Goal: Information Seeking & Learning: Learn about a topic

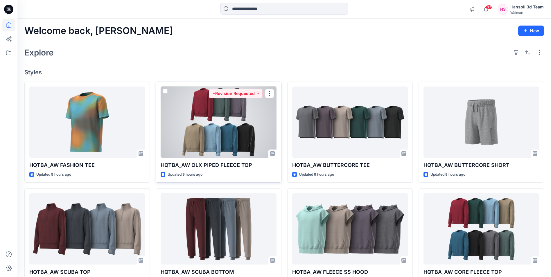
click at [230, 117] on div at bounding box center [218, 121] width 116 height 71
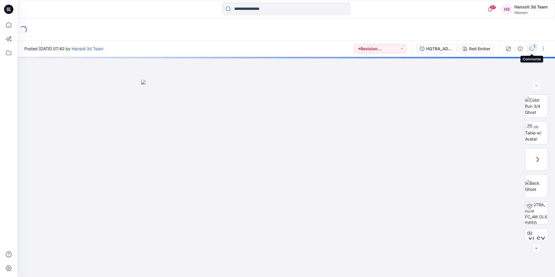
click at [530, 50] on icon "button" at bounding box center [531, 48] width 5 height 5
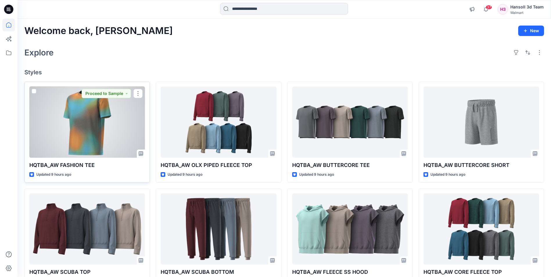
click at [90, 125] on div at bounding box center [87, 121] width 116 height 71
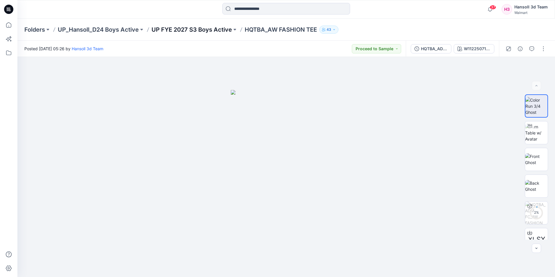
click at [192, 30] on p "UP FYE 2027 S3 Boys Active" at bounding box center [191, 30] width 80 height 8
click at [186, 29] on p "UP FYE 2027 S3 Boys Active" at bounding box center [191, 30] width 80 height 8
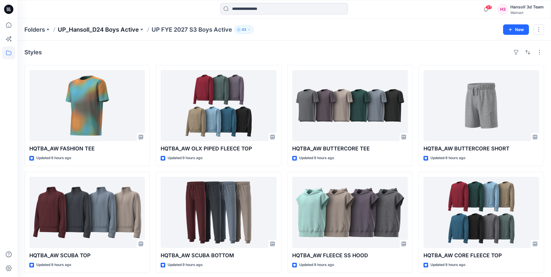
click at [82, 33] on p "UP_Hansoll_D24 Boys Active" at bounding box center [98, 30] width 81 height 8
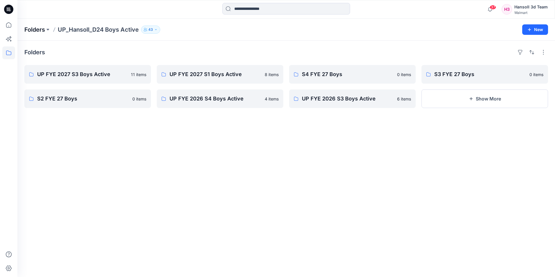
click at [44, 30] on p "Folders" at bounding box center [34, 30] width 21 height 8
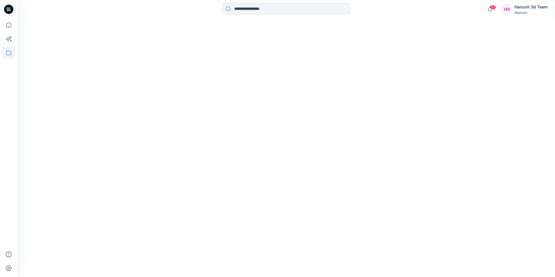
drag, startPoint x: 0, startPoint y: 12, endPoint x: 33, endPoint y: 12, distance: 32.8
click at [0, 12] on div at bounding box center [8, 9] width 19 height 19
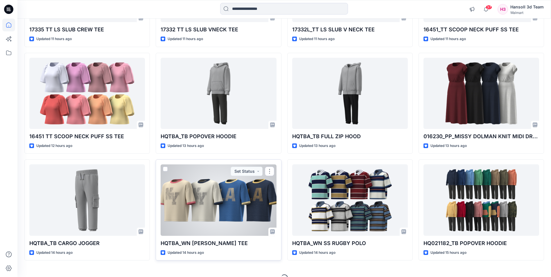
scroll to position [467, 0]
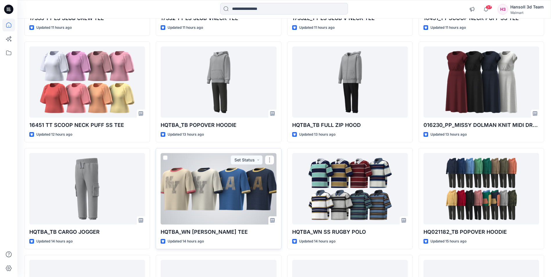
click at [230, 191] on div at bounding box center [218, 188] width 116 height 71
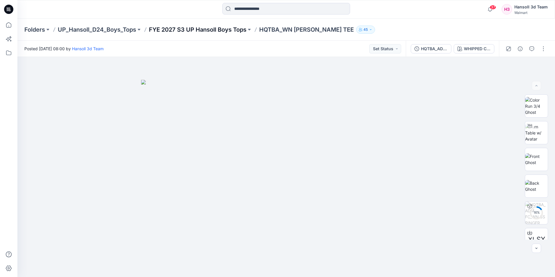
click at [202, 28] on p "FYE 2027 S3 UP Hansoll Boys Tops" at bounding box center [198, 30] width 98 height 8
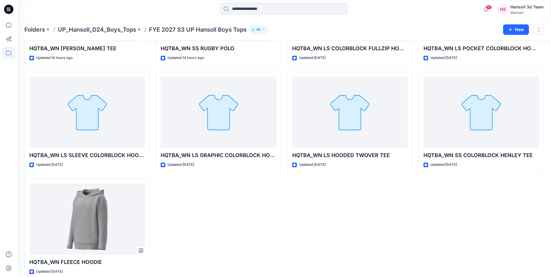
scroll to position [110, 0]
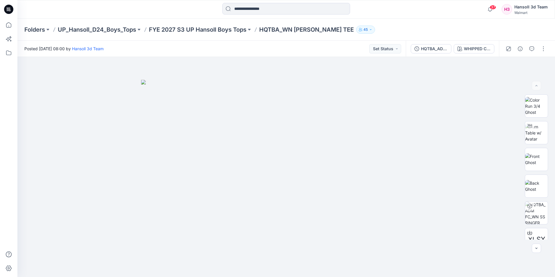
click at [10, 12] on icon at bounding box center [8, 9] width 9 height 9
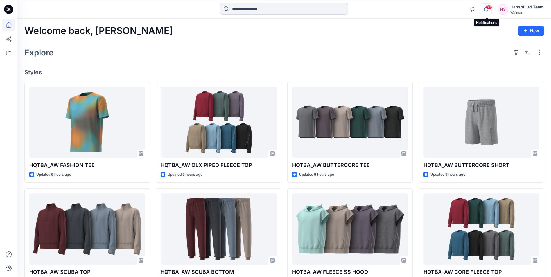
click at [487, 11] on icon "button" at bounding box center [485, 9] width 11 height 12
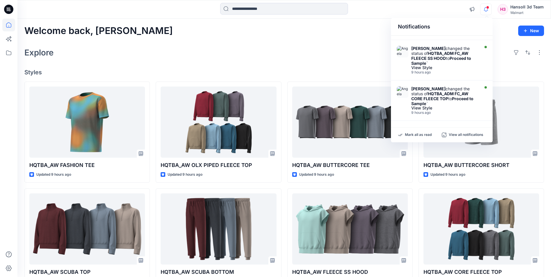
scroll to position [306, 0]
click at [343, 48] on div "Explore" at bounding box center [283, 53] width 519 height 14
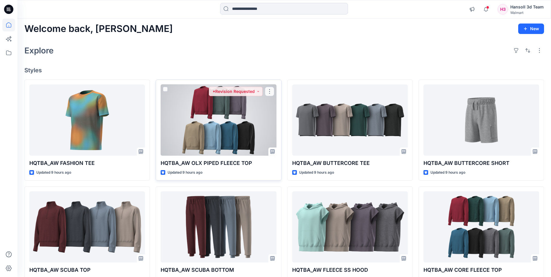
scroll to position [0, 0]
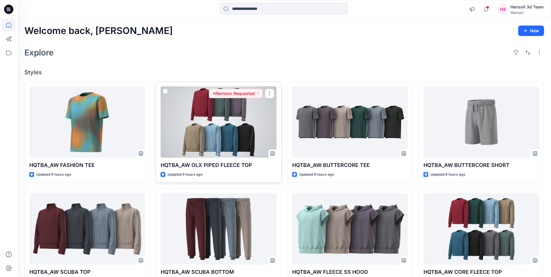
click at [230, 115] on div at bounding box center [218, 121] width 116 height 71
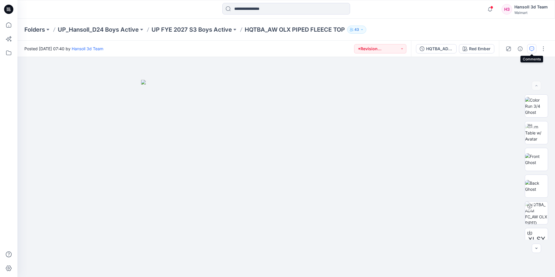
click at [532, 48] on icon "button" at bounding box center [531, 48] width 5 height 5
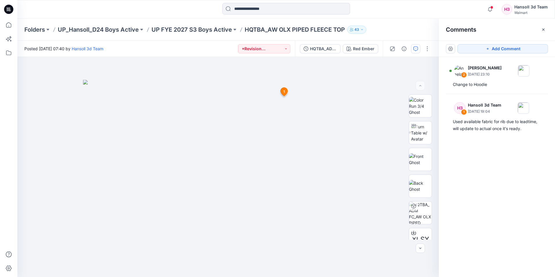
click at [12, 12] on icon at bounding box center [8, 9] width 9 height 9
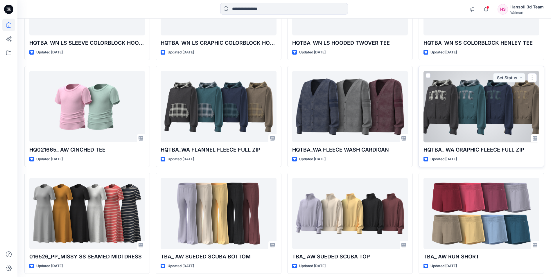
scroll to position [991, 0]
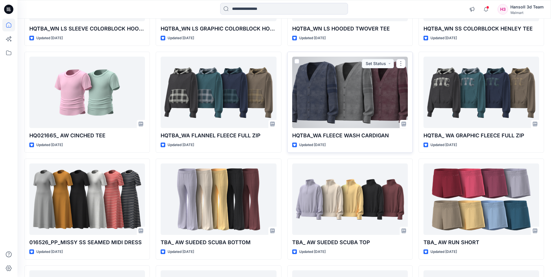
click at [381, 102] on div at bounding box center [350, 92] width 116 height 71
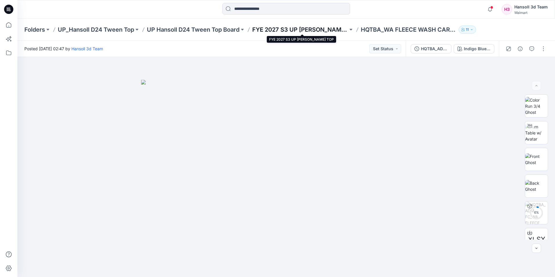
click at [285, 28] on p "FYE 2027 S3 UP [PERSON_NAME] TOP" at bounding box center [300, 30] width 96 height 8
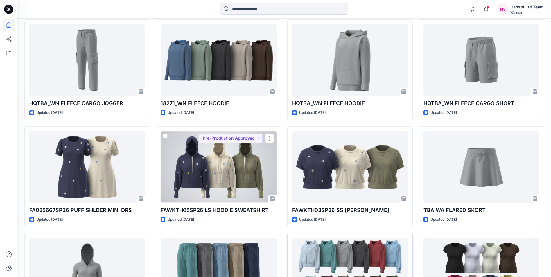
scroll to position [1631, 0]
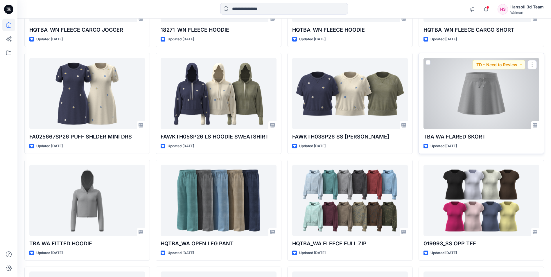
click at [471, 111] on div at bounding box center [481, 93] width 116 height 71
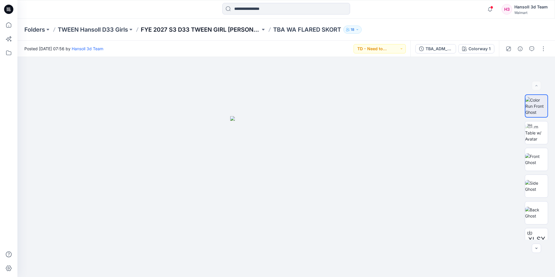
click at [224, 31] on p "FYE 2027 S3 D33 TWEEN GIRL [PERSON_NAME]" at bounding box center [201, 30] width 120 height 8
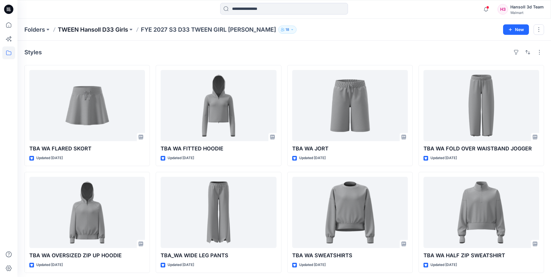
click at [113, 30] on p "TWEEN Hansoll D33 Girls" at bounding box center [93, 30] width 70 height 8
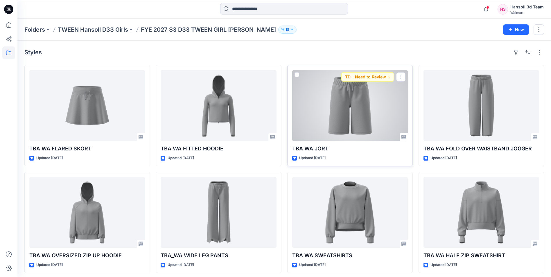
scroll to position [3, 0]
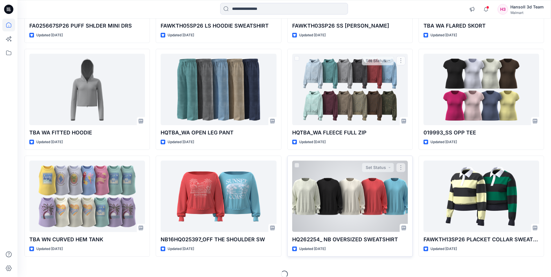
scroll to position [1749, 0]
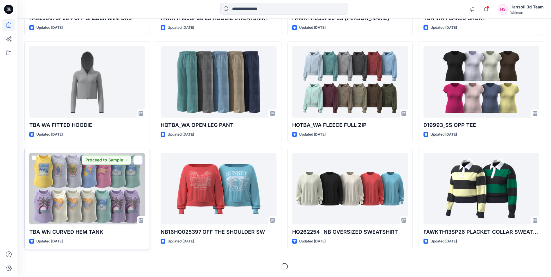
click at [76, 190] on div at bounding box center [87, 188] width 116 height 71
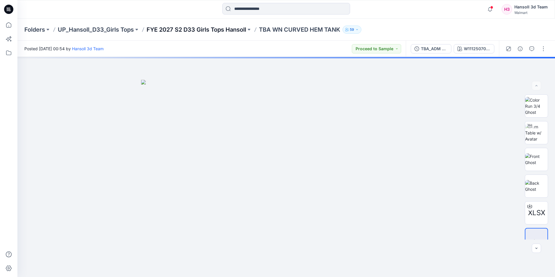
click at [216, 28] on p "FYE 2027 S2 D33 Girls Tops Hansoll" at bounding box center [197, 30] width 100 height 8
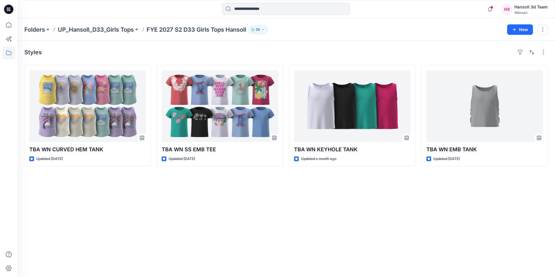
drag, startPoint x: 9, startPoint y: 10, endPoint x: 139, endPoint y: 10, distance: 130.0
click at [9, 10] on icon at bounding box center [10, 10] width 2 height 0
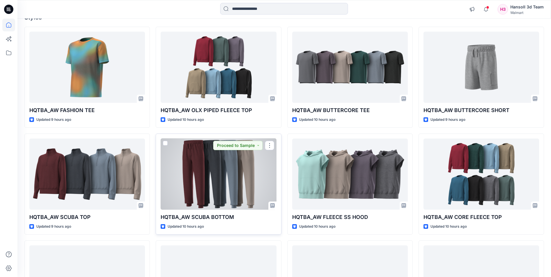
scroll to position [29, 0]
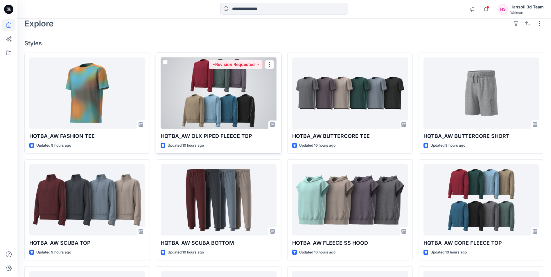
click at [215, 108] on div at bounding box center [218, 92] width 116 height 71
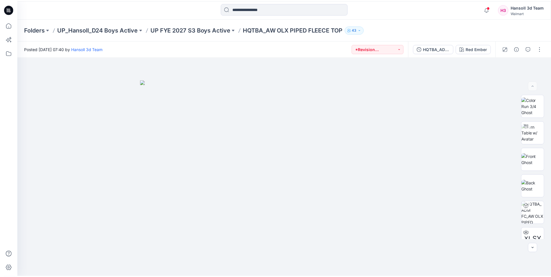
scroll to position [29, 0]
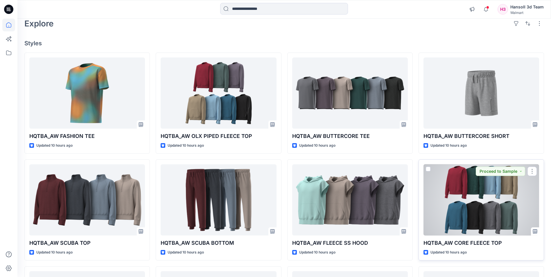
click at [456, 200] on div at bounding box center [481, 199] width 116 height 71
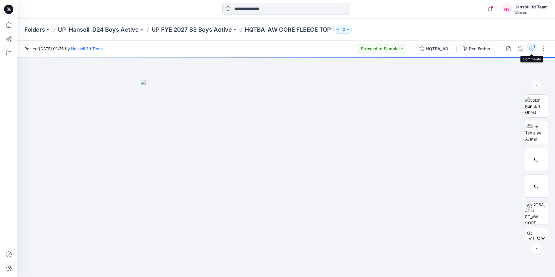
click at [533, 50] on icon "button" at bounding box center [531, 48] width 5 height 5
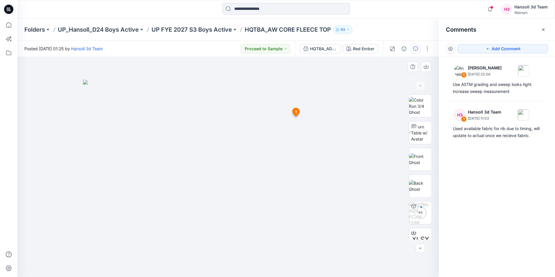
click at [293, 112] on icon at bounding box center [296, 112] width 7 height 8
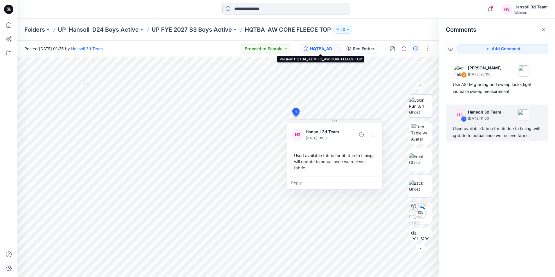
click at [321, 49] on div "HQTBA_ADM FC_AW CORE FLEECE TOP" at bounding box center [323, 49] width 27 height 6
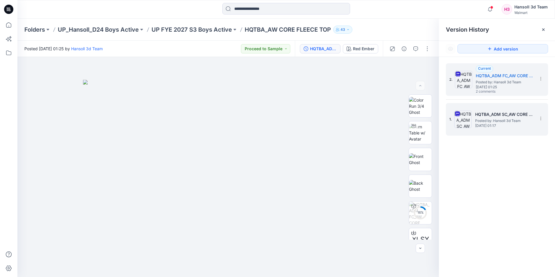
click at [480, 119] on span "Posted by: Hansoll 3d Team" at bounding box center [504, 121] width 58 height 6
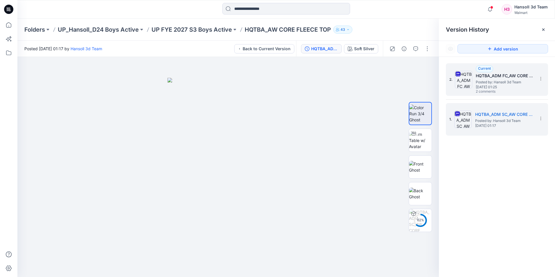
click at [489, 89] on span "2 comments" at bounding box center [496, 91] width 41 height 5
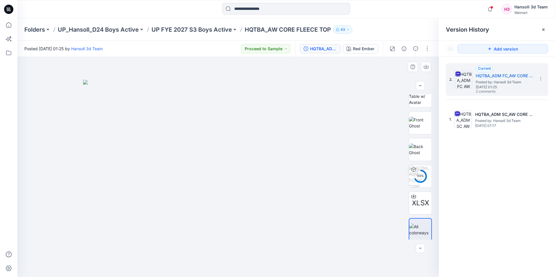
scroll to position [38, 0]
click at [471, 196] on div "2. Current HQTBA_ADM FC_AW CORE FLEECE TOP Posted by: Hansoll 3d Team [DATE] 01…" at bounding box center [497, 171] width 116 height 228
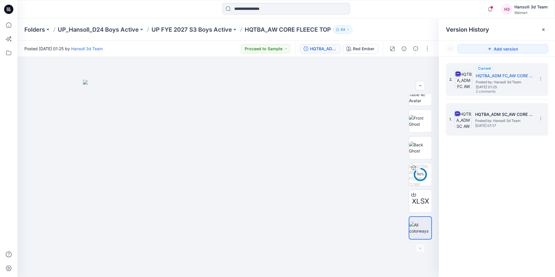
click at [480, 121] on span "Posted by: Hansoll 3d Team" at bounding box center [504, 121] width 58 height 6
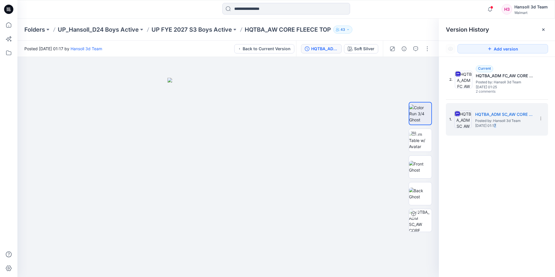
click at [496, 210] on div "2. Current HQTBA_ADM FC_AW CORE FLEECE TOP Posted by: Hansoll 3d Team [DATE] 01…" at bounding box center [497, 171] width 116 height 228
drag, startPoint x: 512, startPoint y: 213, endPoint x: 507, endPoint y: 215, distance: 5.2
click at [507, 215] on div "2. Current HQTBA_ADM FC_AW CORE FLEECE TOP Posted by: Hansoll 3d Team [DATE] 01…" at bounding box center [497, 171] width 116 height 228
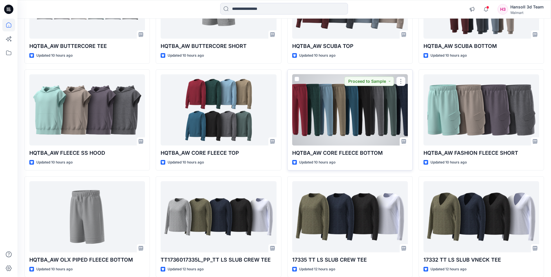
scroll to position [232, 0]
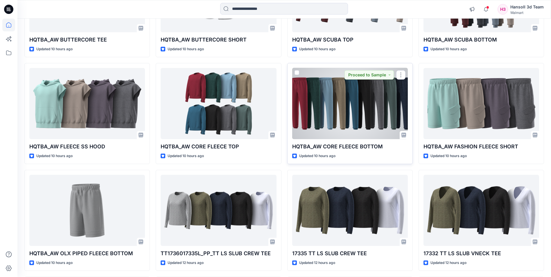
click at [345, 116] on div at bounding box center [350, 103] width 116 height 71
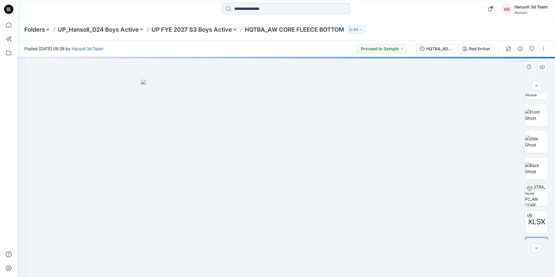
scroll to position [58, 0]
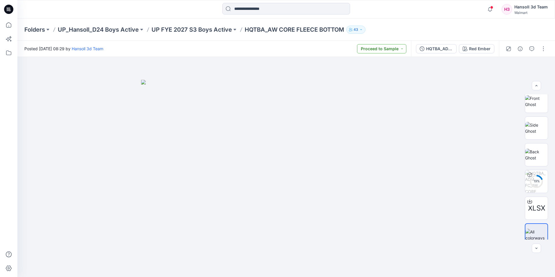
click at [389, 47] on button "Proceed to Sample" at bounding box center [381, 48] width 49 height 9
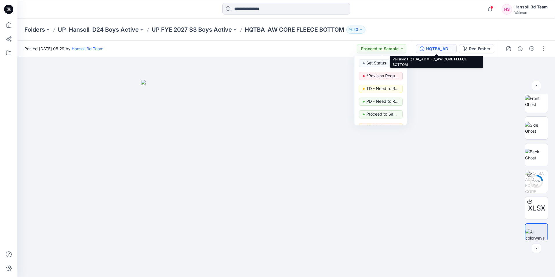
click at [435, 46] on div "HQTBA_ADM FC_AW CORE FLEECE BOTTOM" at bounding box center [439, 49] width 27 height 6
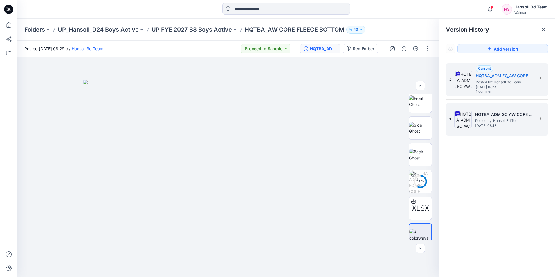
click at [507, 120] on span "Posted by: Hansoll 3d Team" at bounding box center [504, 121] width 58 height 6
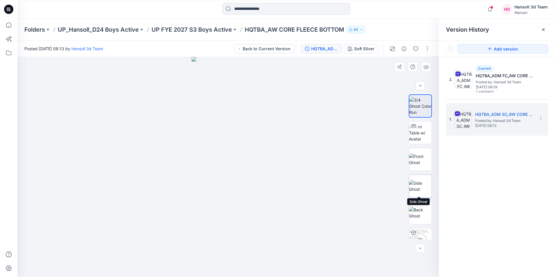
scroll to position [12, 0]
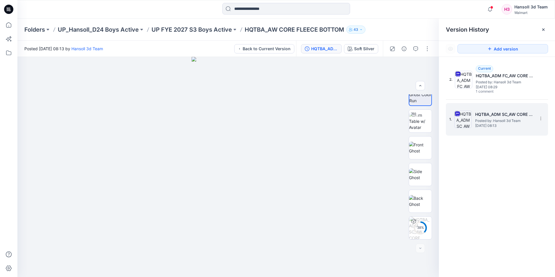
drag, startPoint x: 506, startPoint y: 154, endPoint x: 500, endPoint y: 134, distance: 21.6
click at [506, 154] on div "2. Current HQTBA_ADM FC_AW CORE FLEECE BOTTOM Posted by: [PERSON_NAME] 3d Team …" at bounding box center [497, 171] width 116 height 228
click at [492, 172] on div "2. Current HQTBA_ADM FC_AW CORE FLEECE BOTTOM Posted by: [PERSON_NAME] 3d Team …" at bounding box center [497, 171] width 116 height 228
click at [208, 28] on p "UP FYE 2027 S3 Boys Active" at bounding box center [191, 30] width 80 height 8
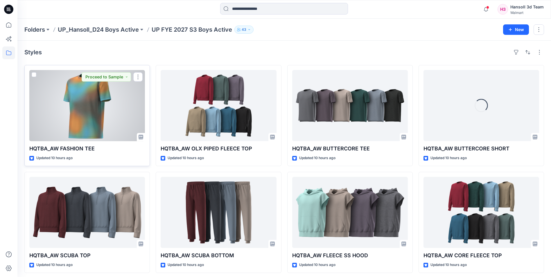
click at [124, 107] on div at bounding box center [87, 105] width 116 height 71
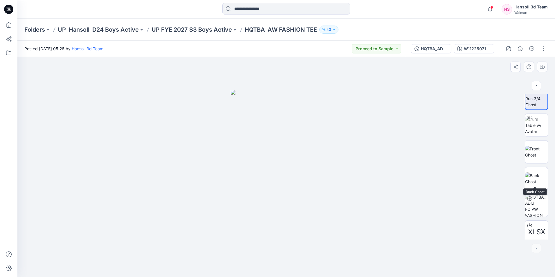
scroll to position [12, 0]
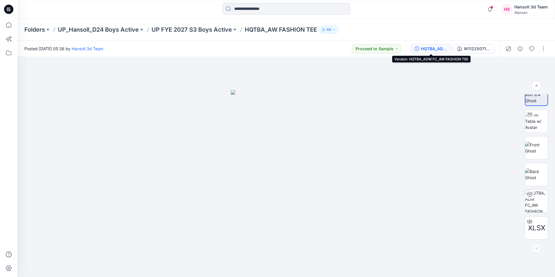
click at [431, 51] on div "HQTBA_ADM FC_AW FASHION TEE" at bounding box center [434, 49] width 27 height 6
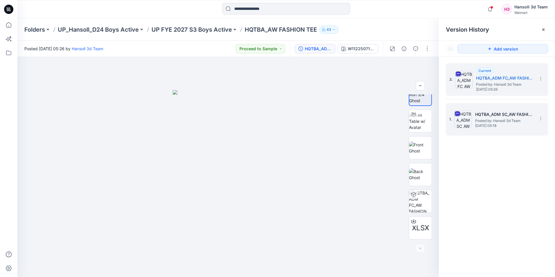
click at [499, 119] on span "Posted by: Hansoll 3d Team" at bounding box center [504, 121] width 58 height 6
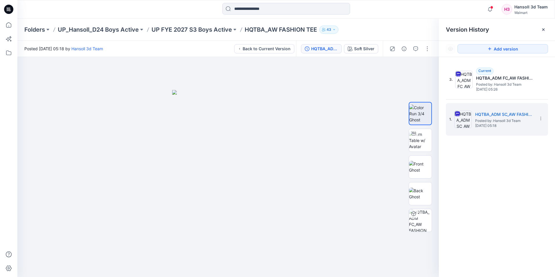
click at [495, 164] on div "3. Current HQTBA_ADM FC_AW FASHION TEE Posted by: Hansoll 3d Team [DATE] 05:26 …" at bounding box center [497, 171] width 116 height 228
click at [6, 8] on icon at bounding box center [8, 9] width 9 height 9
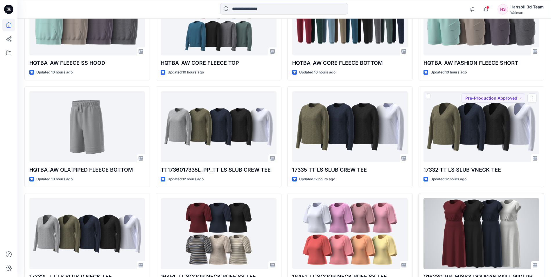
scroll to position [319, 0]
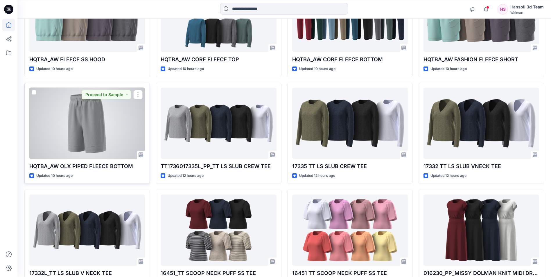
click at [68, 137] on div at bounding box center [87, 123] width 116 height 71
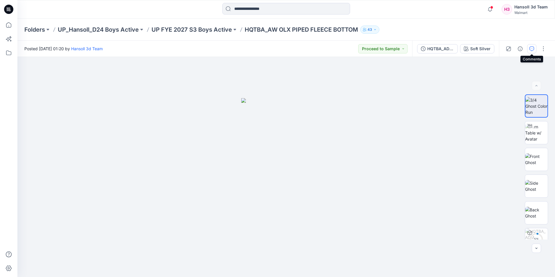
click at [534, 50] on button "button" at bounding box center [531, 48] width 9 height 9
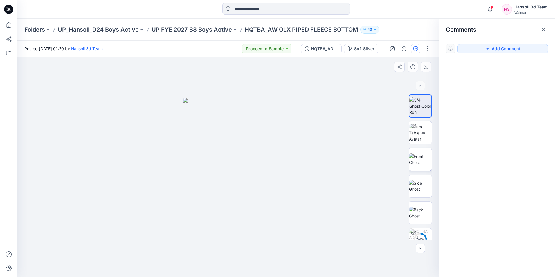
drag, startPoint x: 544, startPoint y: 31, endPoint x: 416, endPoint y: 155, distance: 177.7
click at [412, 131] on div "24 % XLSX Soft Silver Loading... Material Properties Loading... 1 Comments Add …" at bounding box center [286, 167] width 538 height 220
click at [325, 48] on div "HQTBA_ADM SC_AW OLX PIPED FLEECE BOTTOM" at bounding box center [324, 49] width 27 height 6
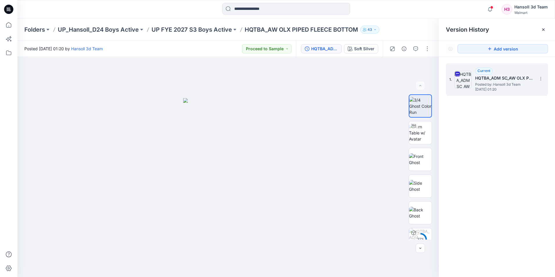
click at [495, 87] on span "[DATE] 01:20" at bounding box center [504, 89] width 58 height 4
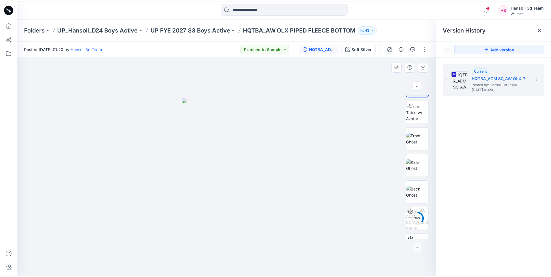
scroll to position [38, 0]
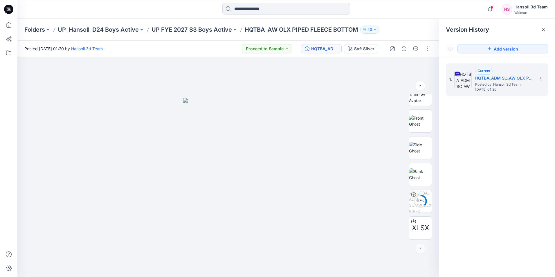
click at [508, 203] on div "1. Current HQTBA_ADM SC_AW OLX PIPED FLEECE BOTTOM Posted by: Hansoll 3d Team […" at bounding box center [497, 171] width 116 height 228
drag, startPoint x: 485, startPoint y: 169, endPoint x: 481, endPoint y: 170, distance: 3.2
click at [481, 170] on div "1. Current HQTBA_ADM SC_AW OLX PIPED FLEECE BOTTOM Posted by: Hansoll 3d Team […" at bounding box center [497, 171] width 116 height 228
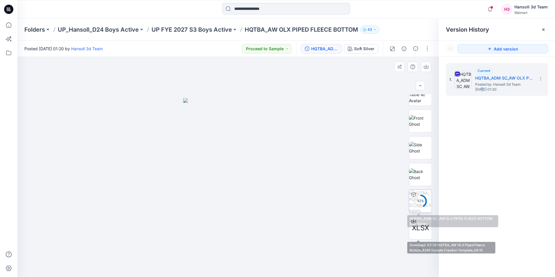
click at [417, 196] on circle at bounding box center [420, 201] width 12 height 12
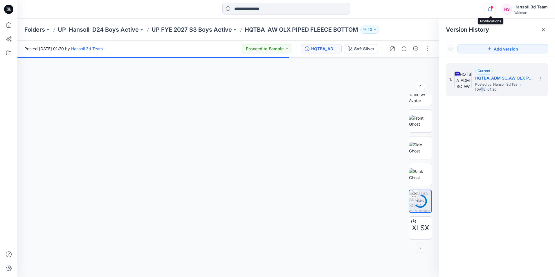
click at [490, 12] on icon "button" at bounding box center [489, 9] width 11 height 12
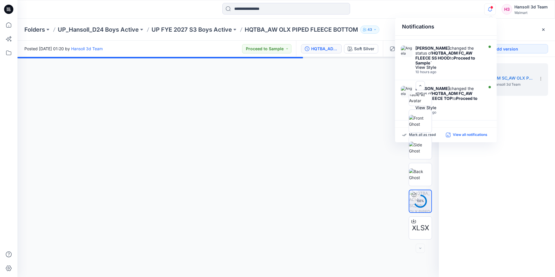
click at [465, 135] on p "View all notifications" at bounding box center [470, 134] width 35 height 5
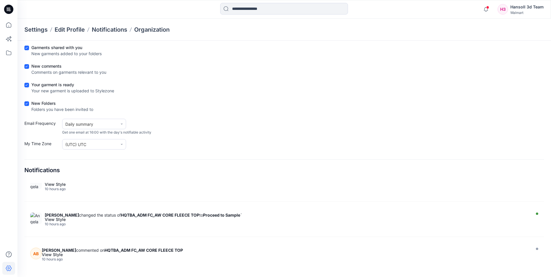
scroll to position [290, 0]
drag, startPoint x: 4, startPoint y: 5, endPoint x: 20, endPoint y: 8, distance: 15.9
click at [4, 5] on icon at bounding box center [8, 9] width 9 height 19
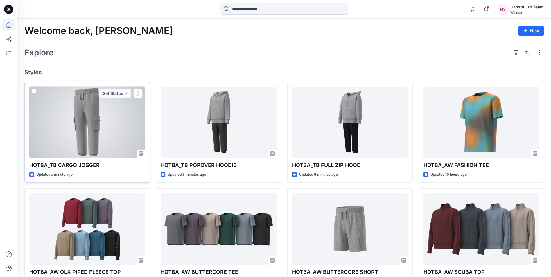
click at [94, 129] on div at bounding box center [87, 121] width 116 height 71
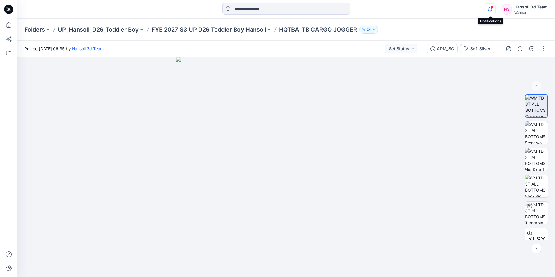
click at [489, 10] on icon "button" at bounding box center [490, 9] width 4 height 4
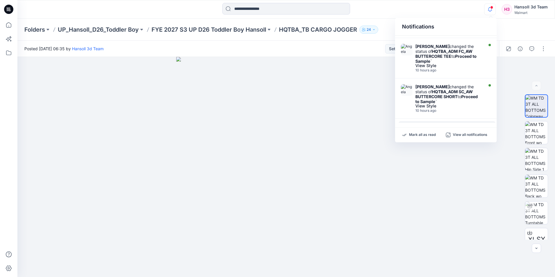
scroll to position [161, 0]
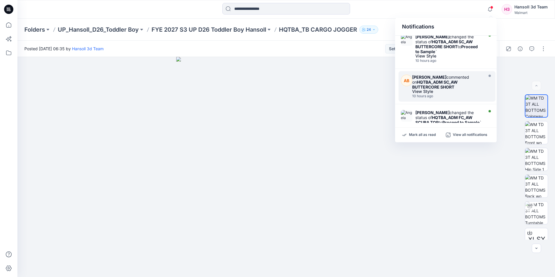
click at [448, 86] on strong "HQTBA_ADM SC_AW BUTTERCORE SHORT" at bounding box center [435, 85] width 46 height 10
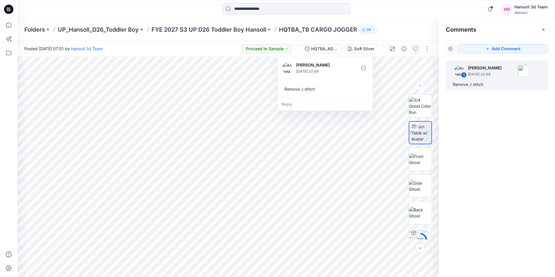
click at [479, 128] on div "1 [PERSON_NAME] [DATE] 23:09 Remove J stitch" at bounding box center [497, 156] width 116 height 199
click at [490, 10] on icon "button" at bounding box center [489, 9] width 11 height 12
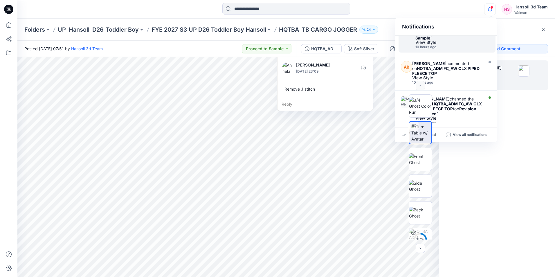
scroll to position [29, 0]
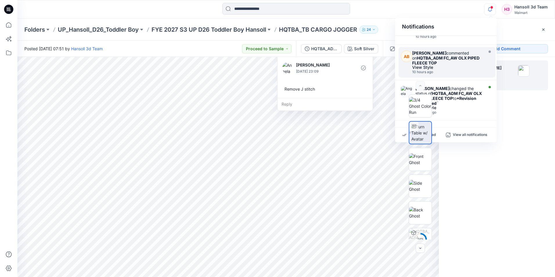
click at [434, 60] on strong "HQTBA_ADM FC_AW OLX PIPED FLEECE TOP" at bounding box center [445, 60] width 67 height 10
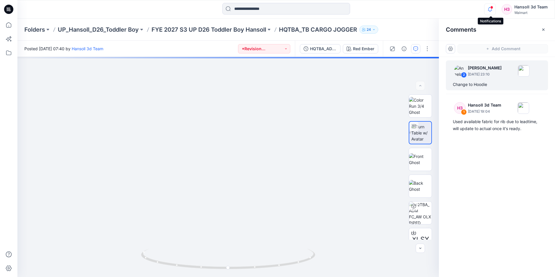
click at [493, 11] on icon "button" at bounding box center [489, 9] width 11 height 12
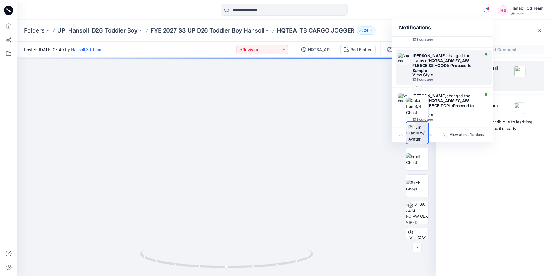
scroll to position [306, 0]
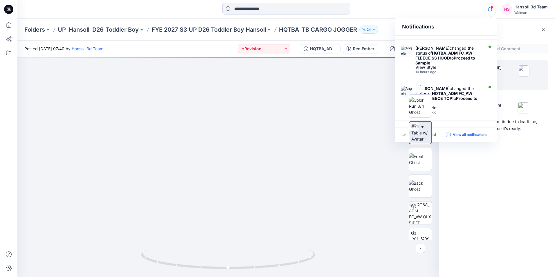
click at [472, 135] on p "View all notifications" at bounding box center [470, 134] width 35 height 5
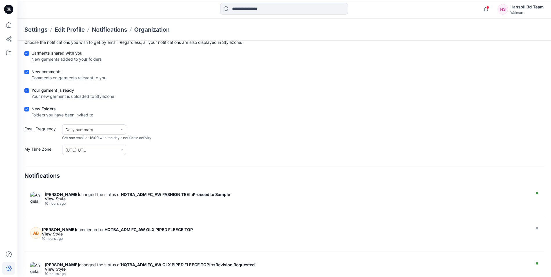
scroll to position [31, 0]
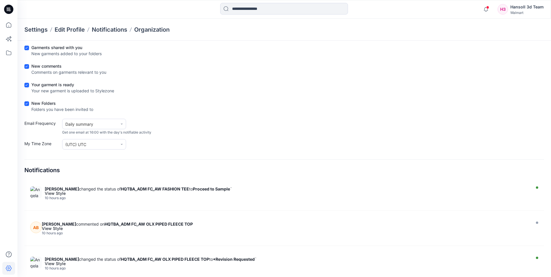
click at [45, 169] on h4 "Notifications" at bounding box center [41, 170] width 35 height 7
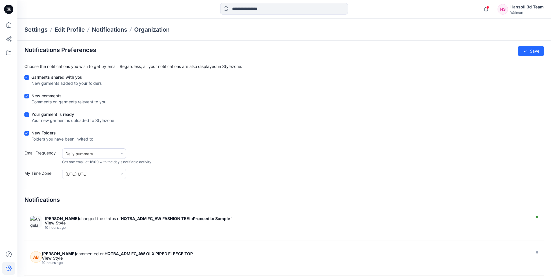
scroll to position [0, 0]
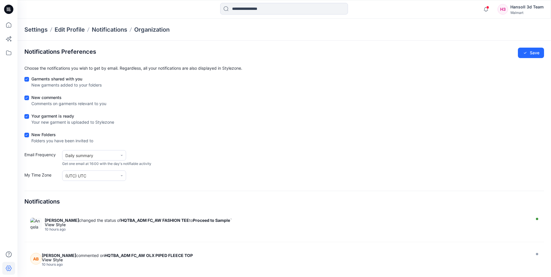
click at [385, 93] on form "Garments shared with you New garments added to your folders New comments Commen…" at bounding box center [283, 128] width 519 height 105
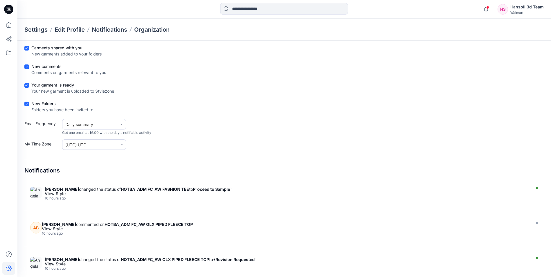
scroll to position [31, 0]
click at [45, 171] on h4 "Notifications" at bounding box center [41, 170] width 35 height 7
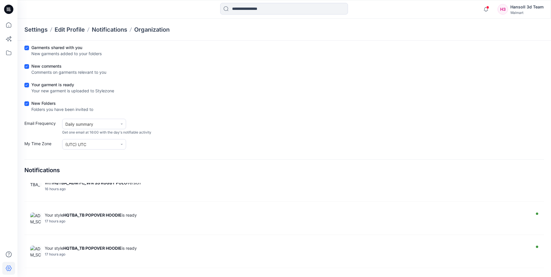
scroll to position [755, 0]
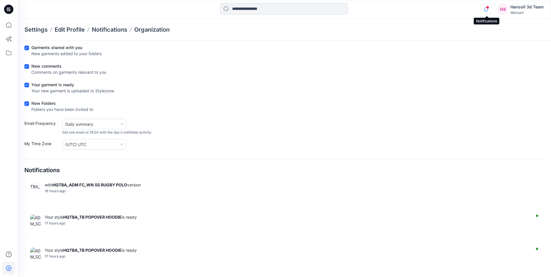
click at [486, 11] on icon "button" at bounding box center [485, 9] width 11 height 12
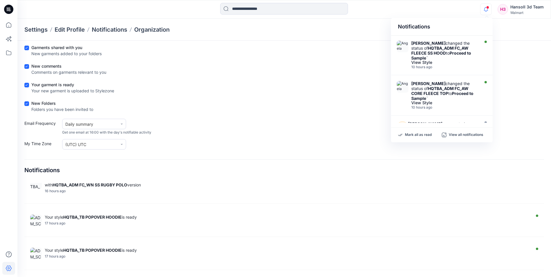
scroll to position [264, 0]
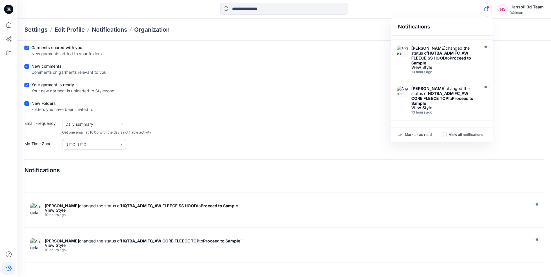
click at [10, 11] on icon at bounding box center [8, 9] width 9 height 9
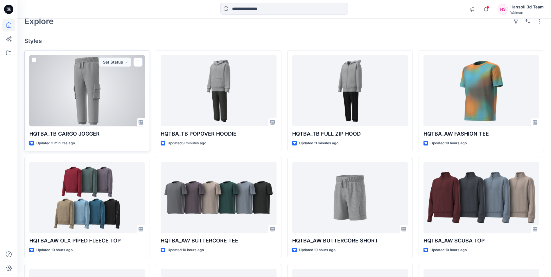
click at [83, 100] on div at bounding box center [87, 90] width 116 height 71
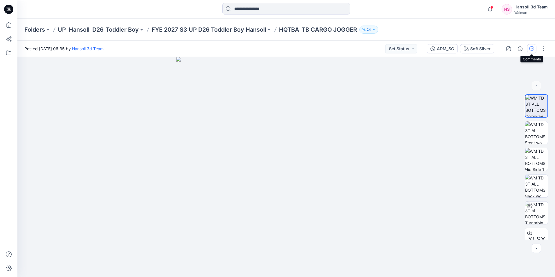
click at [530, 49] on icon "button" at bounding box center [531, 48] width 5 height 5
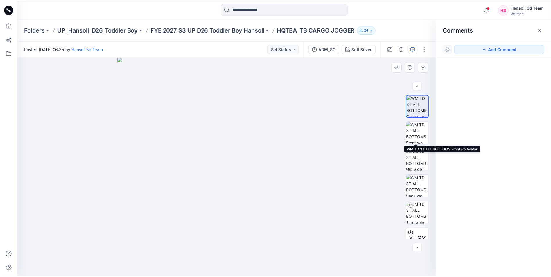
scroll to position [12, 0]
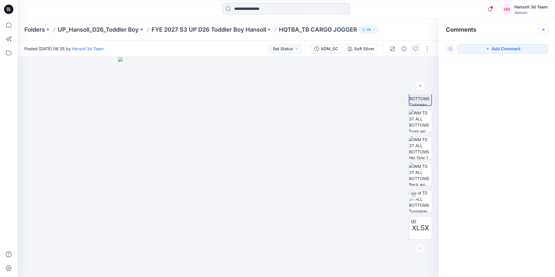
click at [543, 30] on icon "button" at bounding box center [543, 29] width 5 height 5
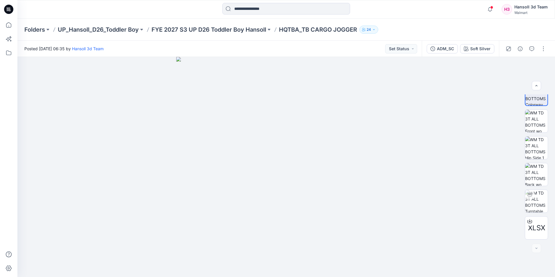
click at [8, 7] on icon at bounding box center [8, 9] width 9 height 9
